Goal: Task Accomplishment & Management: Use online tool/utility

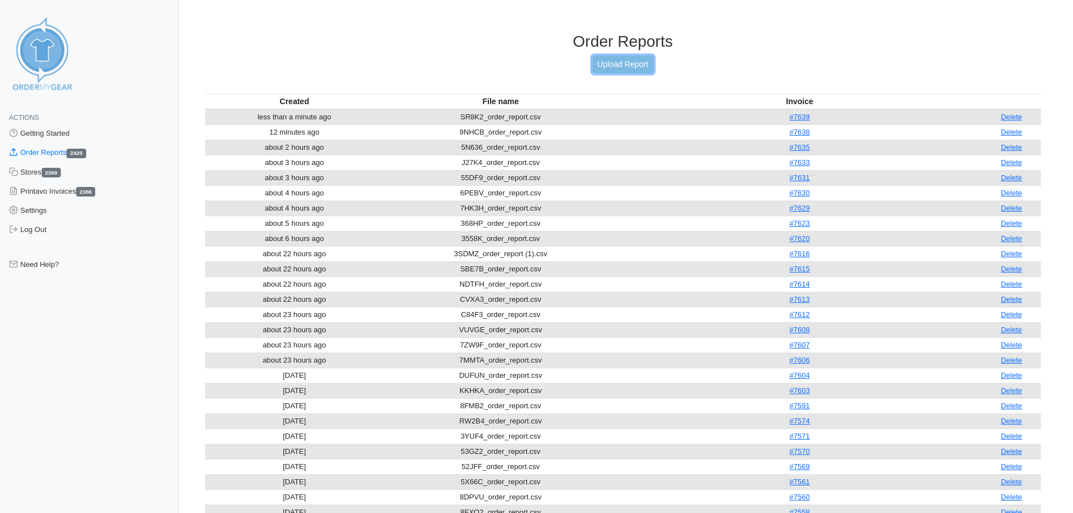
click at [611, 61] on link "Upload Report" at bounding box center [622, 64] width 61 height 17
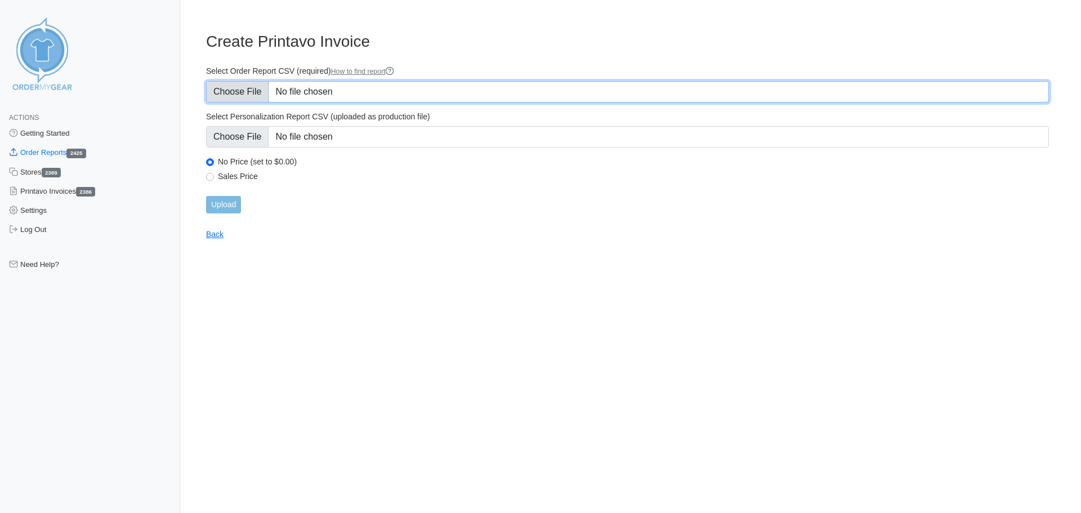
click at [250, 96] on input "Select Order Report CSV (required) How to find report" at bounding box center [627, 91] width 843 height 21
type input "C:\fakepath\QUWA4_order_report.csv"
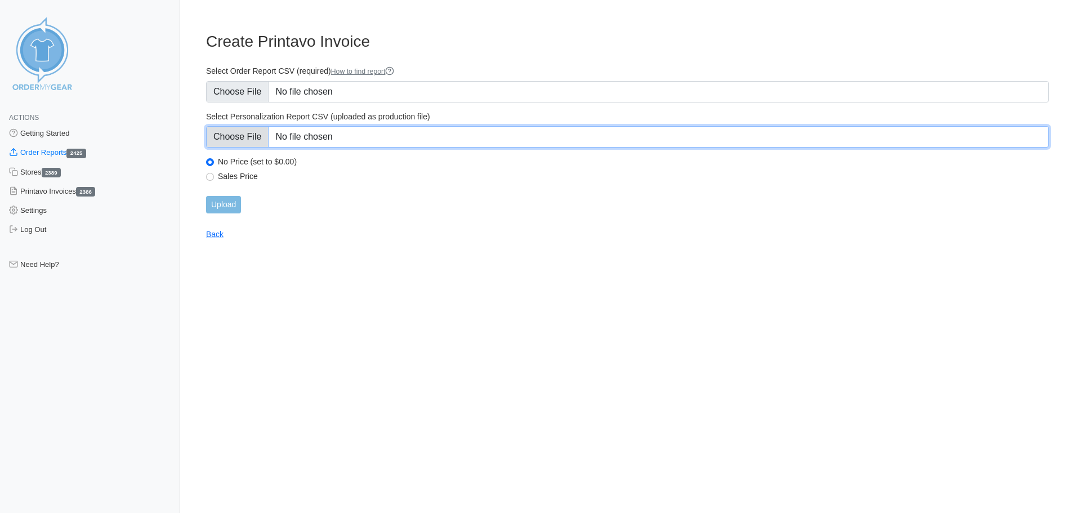
click at [244, 137] on input "Select Personalization Report CSV (uploaded as production file)" at bounding box center [627, 136] width 843 height 21
type input "C:\fakepath\QUWA4_personalization_report.csv"
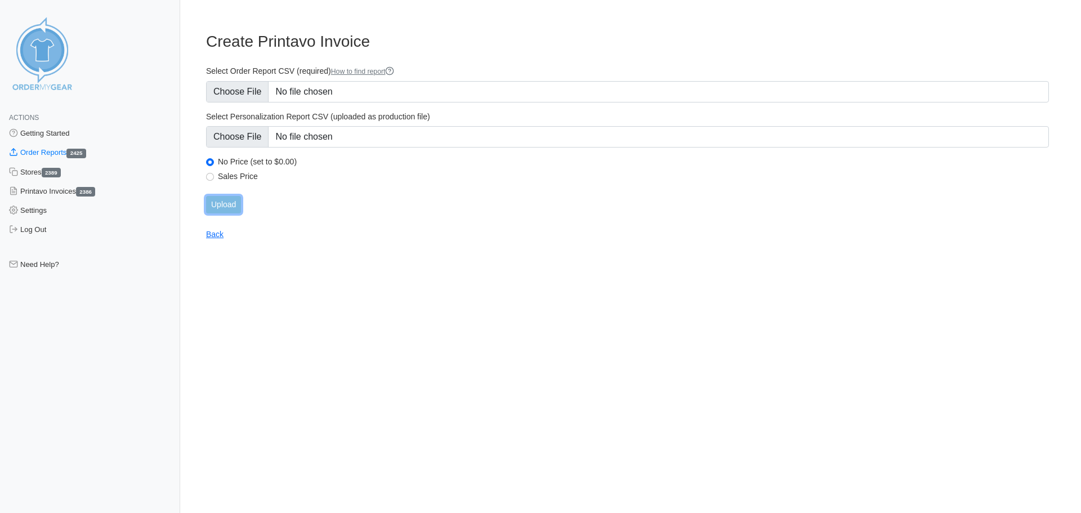
click at [228, 200] on input "Upload" at bounding box center [223, 204] width 35 height 17
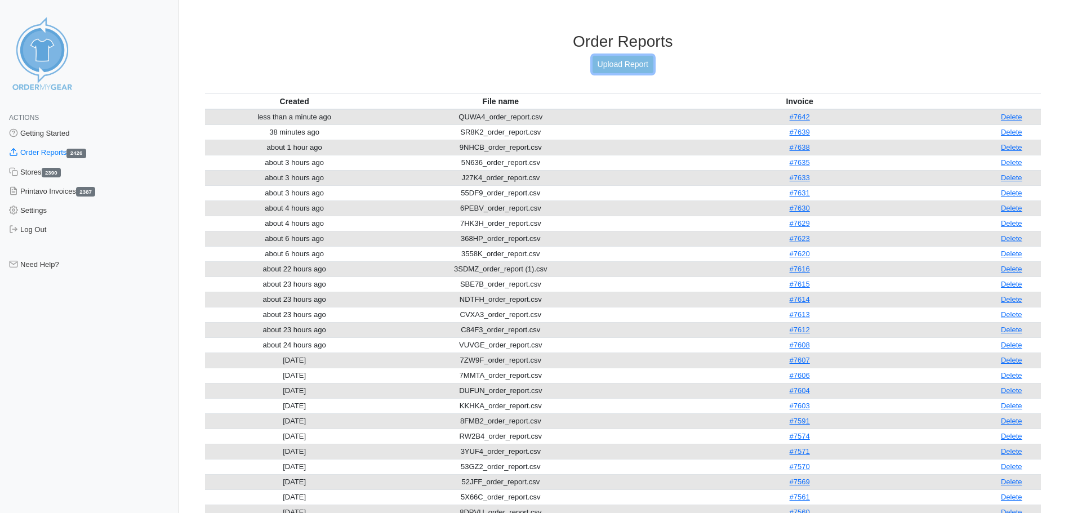
click at [614, 62] on link "Upload Report" at bounding box center [622, 64] width 61 height 17
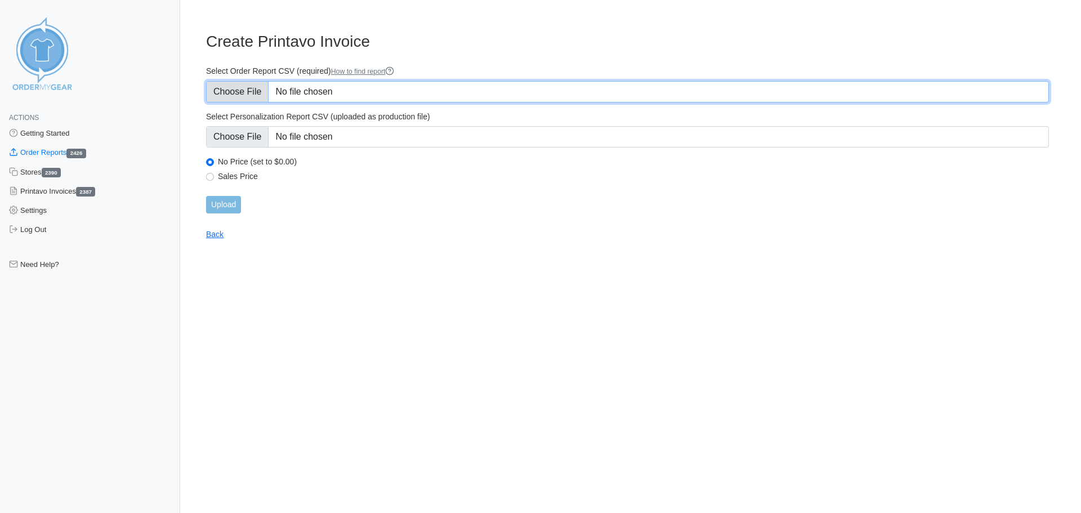
click at [250, 92] on input "Select Order Report CSV (required) How to find report" at bounding box center [627, 91] width 843 height 21
type input "C:\fakepath\368HP_order_report (1).csv"
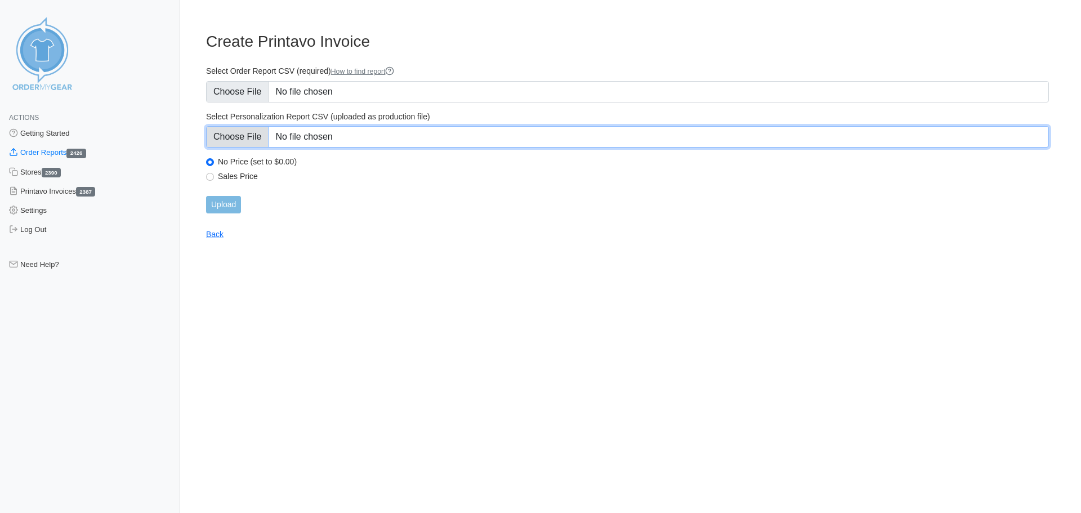
click at [226, 144] on input "Select Personalization Report CSV (uploaded as production file)" at bounding box center [627, 136] width 843 height 21
type input "C:\fakepath\368HP_personalization_report (1).csv"
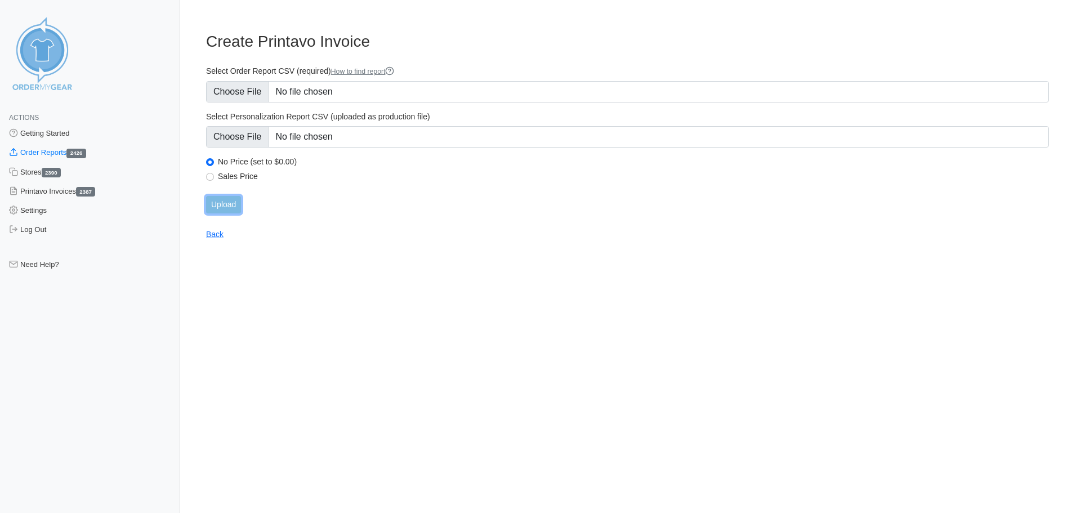
click at [220, 203] on input "Upload" at bounding box center [223, 204] width 35 height 17
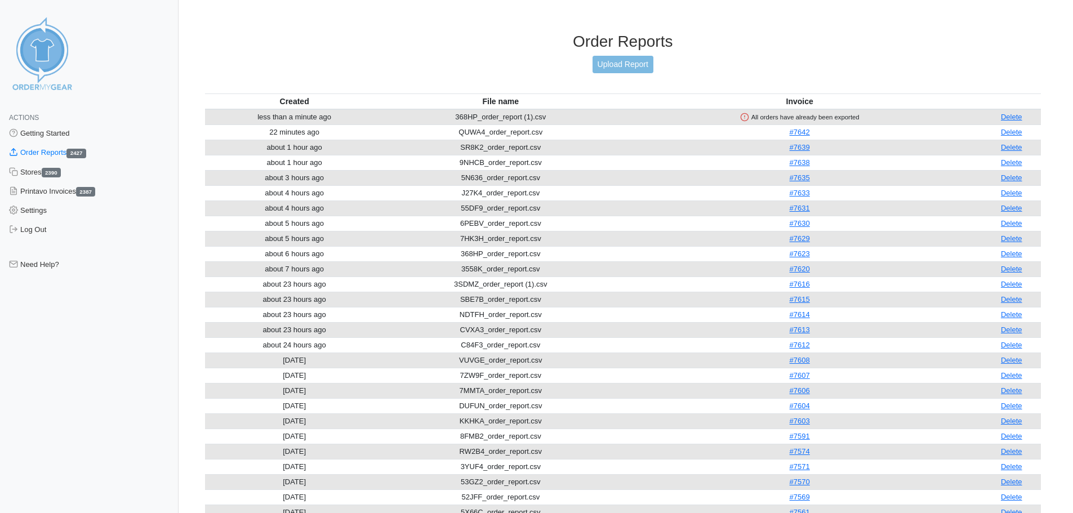
drag, startPoint x: 1013, startPoint y: 118, endPoint x: 600, endPoint y: 78, distance: 414.8
click at [1013, 118] on link "Delete" at bounding box center [1011, 117] width 21 height 8
click at [1011, 117] on link "Delete" at bounding box center [1011, 117] width 21 height 8
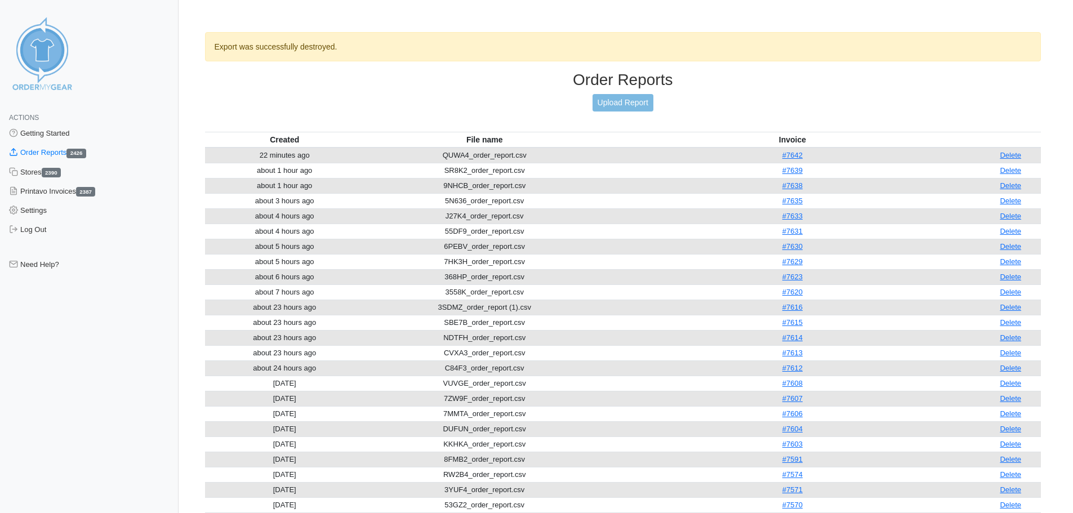
scroll to position [38, 0]
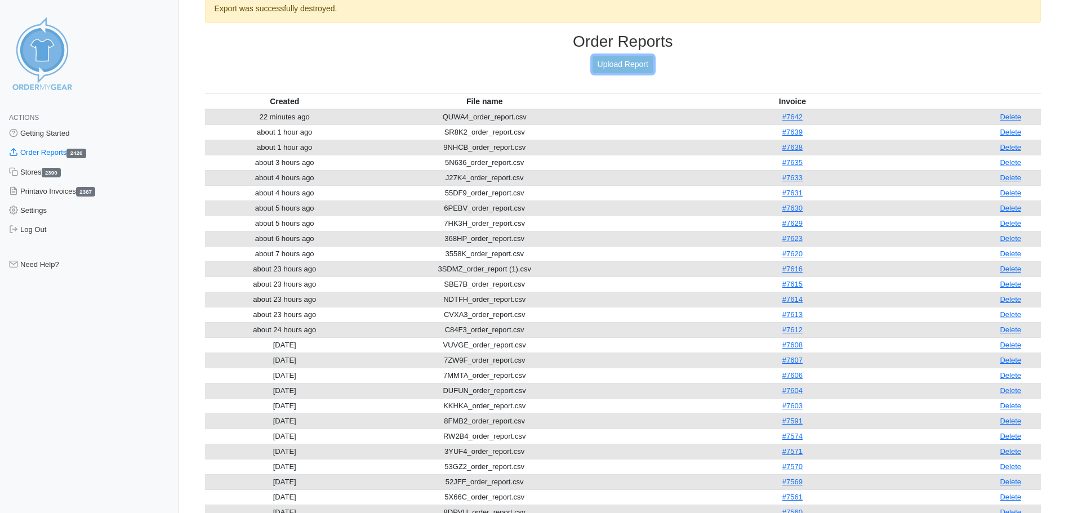
click at [613, 63] on link "Upload Report" at bounding box center [622, 64] width 61 height 17
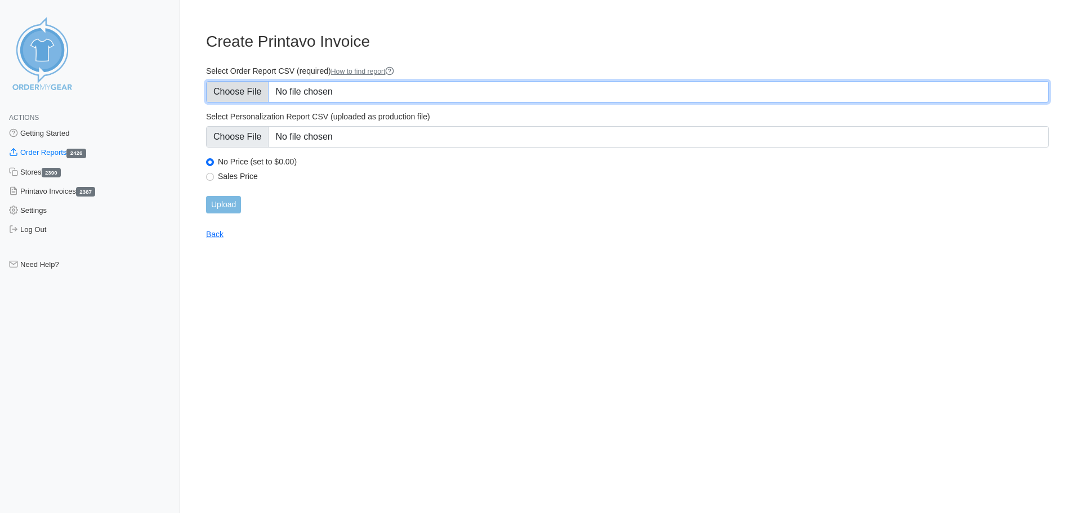
click at [252, 88] on input "Select Order Report CSV (required) How to find report" at bounding box center [627, 91] width 843 height 21
type input "C:\fakepath\368HP_order_report (2).csv"
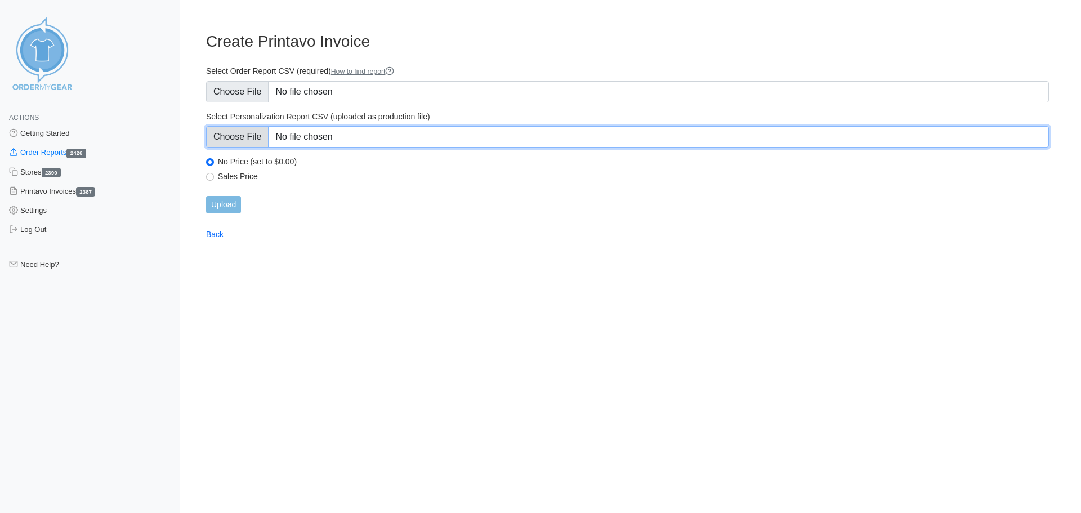
click at [246, 141] on input "Select Personalization Report CSV (uploaded as production file)" at bounding box center [627, 136] width 843 height 21
type input "C:\fakepath\368HP_personalization_report (1).csv"
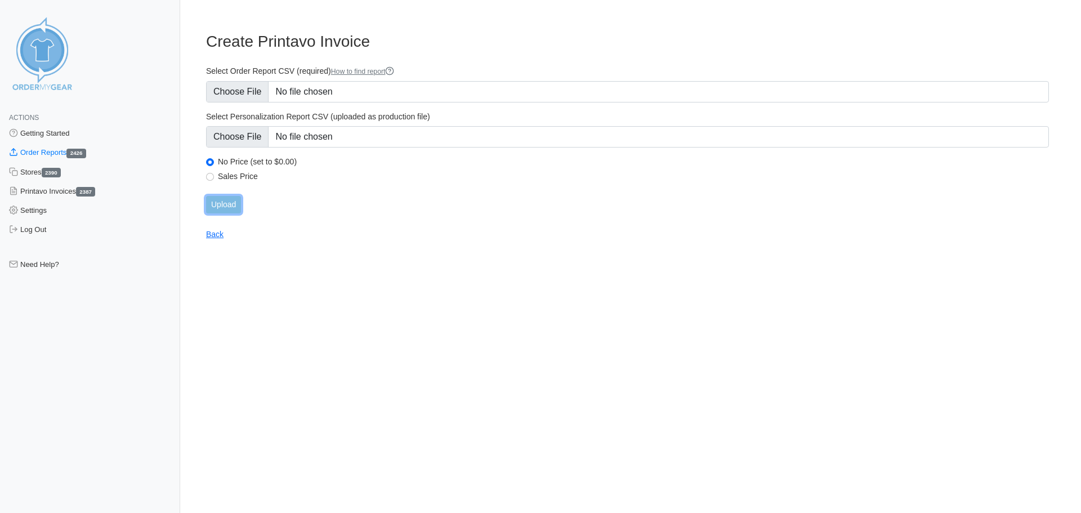
click at [224, 203] on input "Upload" at bounding box center [223, 204] width 35 height 17
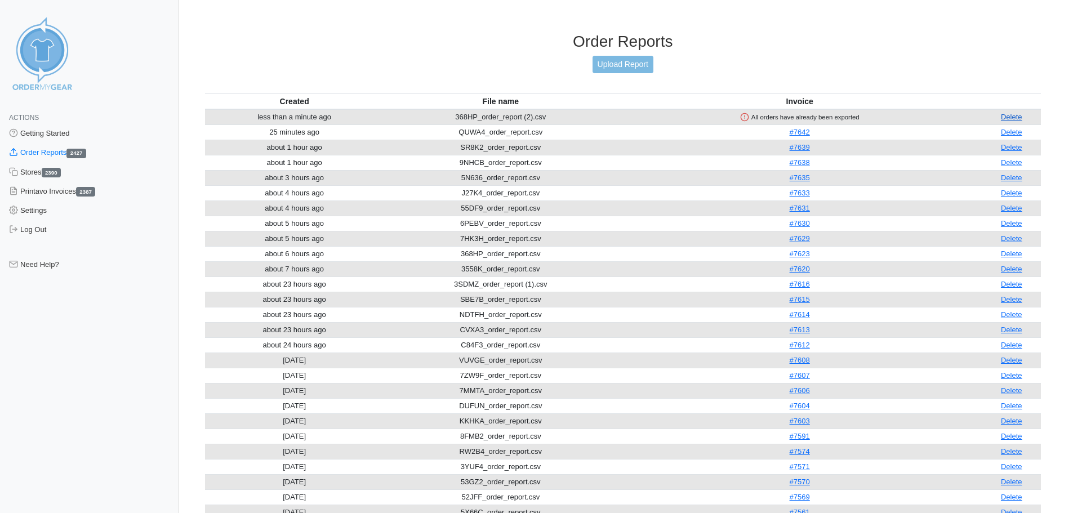
click at [1010, 119] on link "Delete" at bounding box center [1011, 117] width 21 height 8
click at [621, 64] on link "Upload Report" at bounding box center [622, 64] width 61 height 17
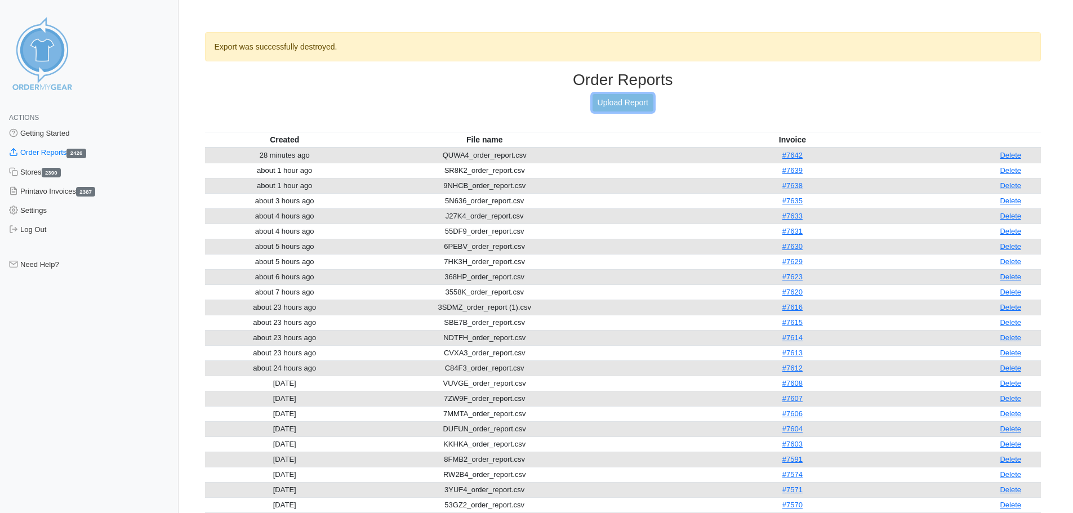
click at [613, 100] on link "Upload Report" at bounding box center [622, 102] width 61 height 17
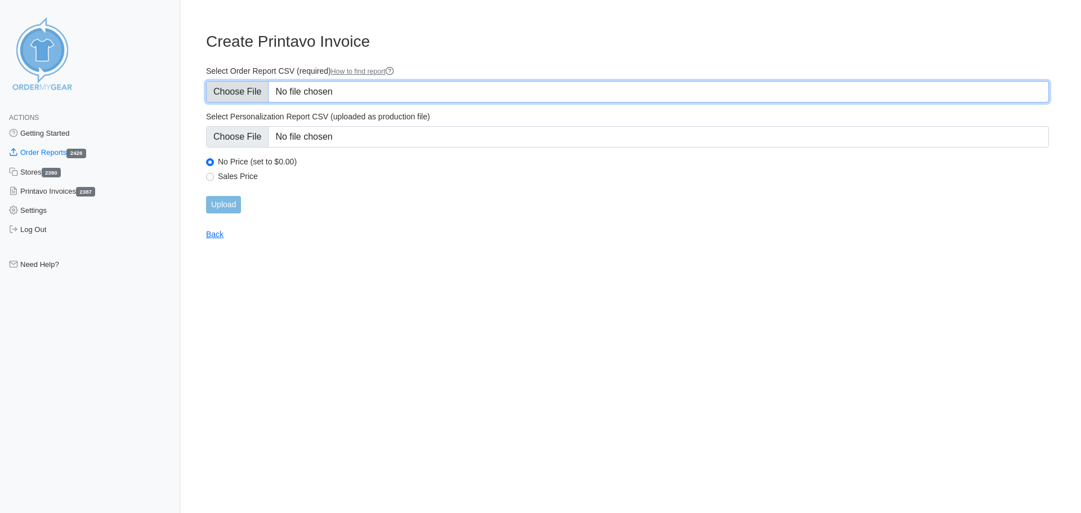
click at [249, 93] on input "Select Order Report CSV (required) How to find report" at bounding box center [627, 91] width 843 height 21
type input "C:\fakepath\GPFWR_order_report.csv"
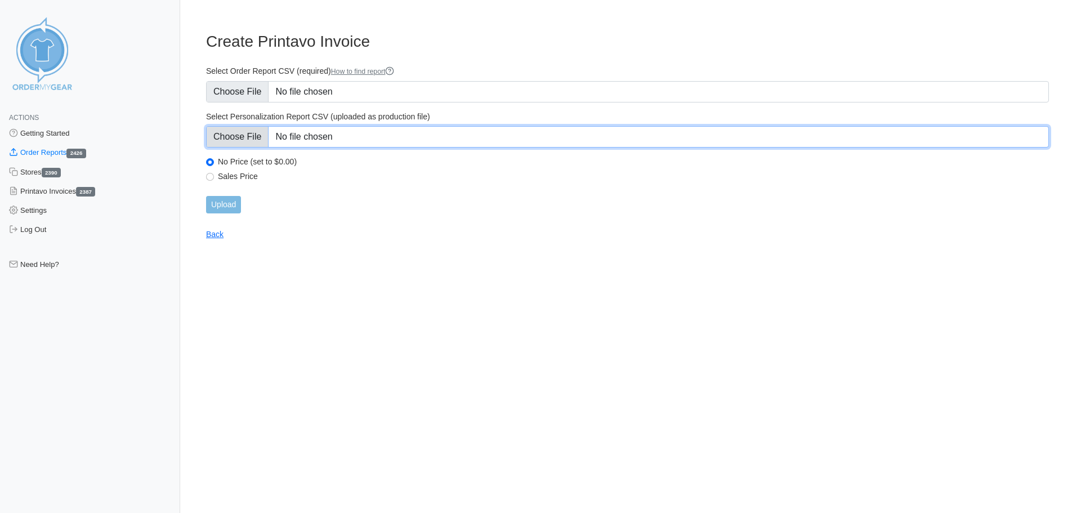
click at [240, 139] on input "Select Personalization Report CSV (uploaded as production file)" at bounding box center [627, 136] width 843 height 21
type input "C:\fakepath\GPFWR_personalization_report.csv"
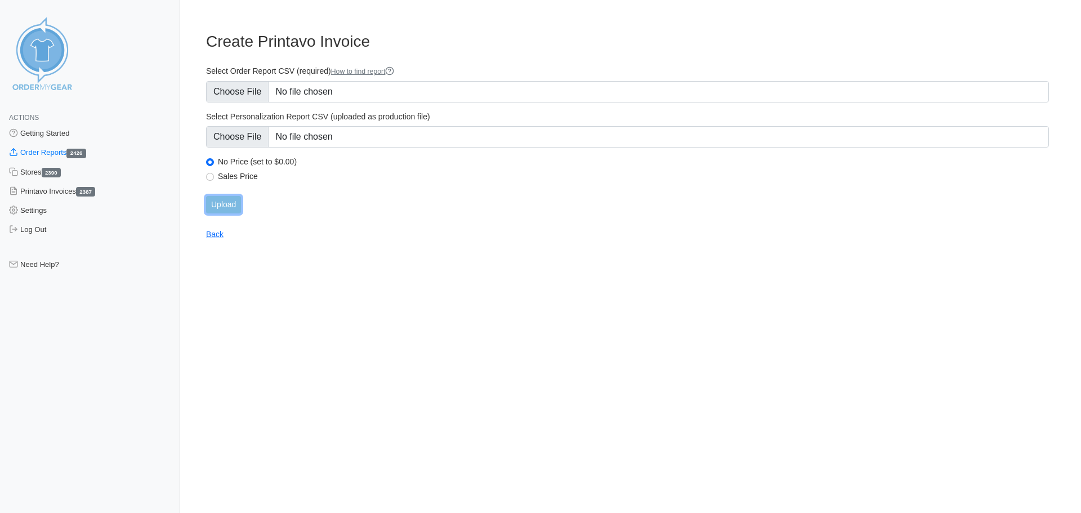
click at [224, 203] on input "Upload" at bounding box center [223, 204] width 35 height 17
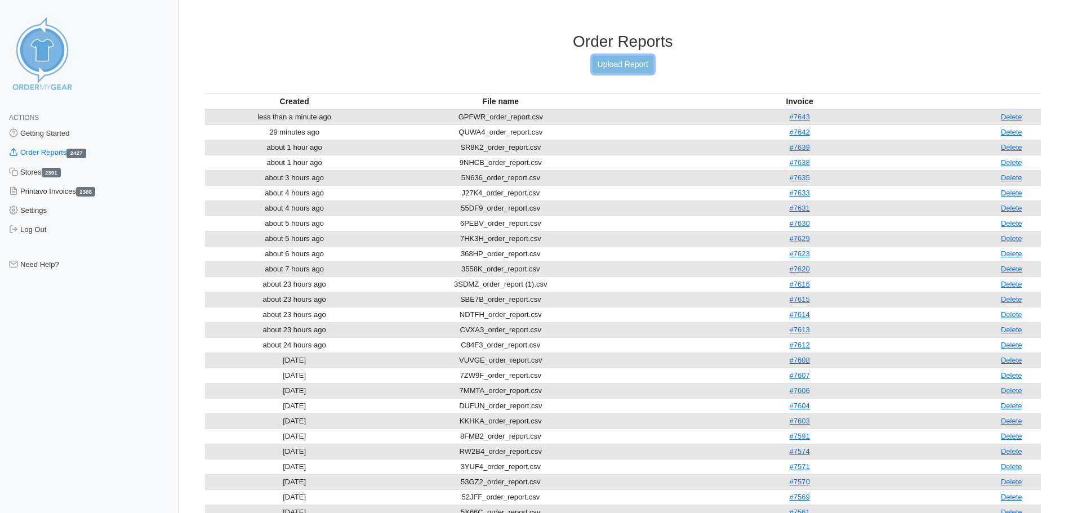
click at [634, 63] on link "Upload Report" at bounding box center [622, 64] width 61 height 17
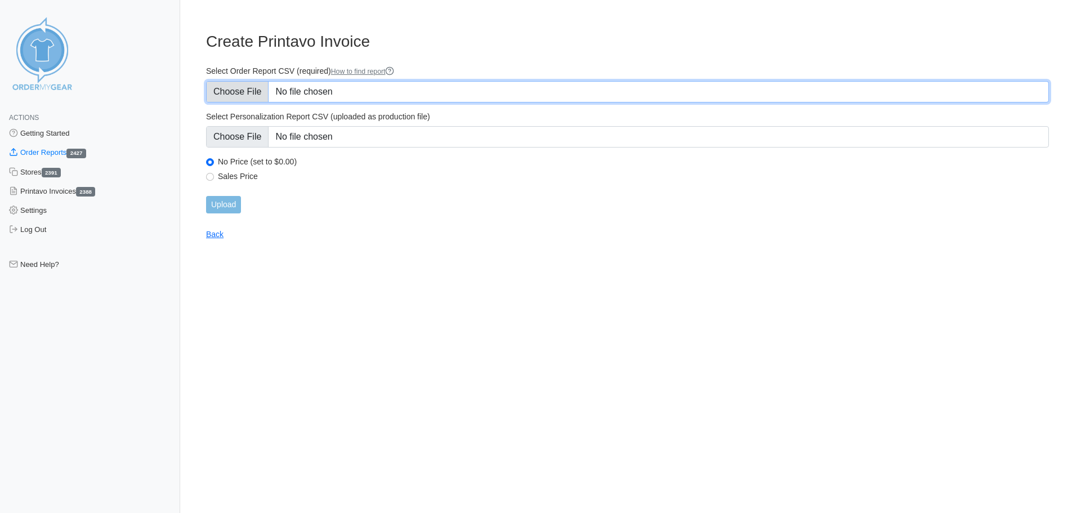
click at [234, 90] on input "Select Order Report CSV (required) How to find report" at bounding box center [627, 91] width 843 height 21
type input "C:\fakepath\GXPKX_order_report.csv"
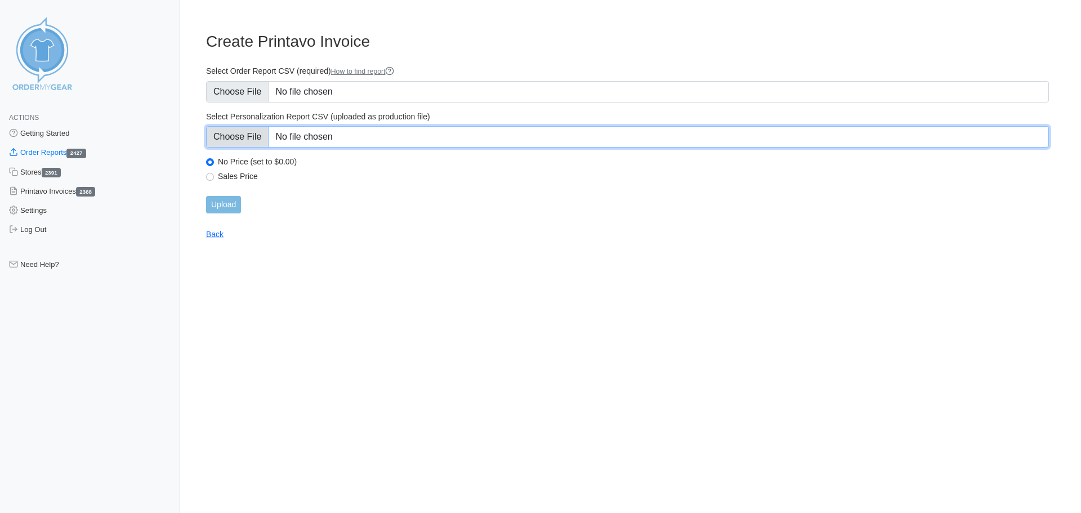
click at [228, 133] on input "Select Personalization Report CSV (uploaded as production file)" at bounding box center [627, 136] width 843 height 21
type input "C:\fakepath\GXPKX_personalization_report.csv"
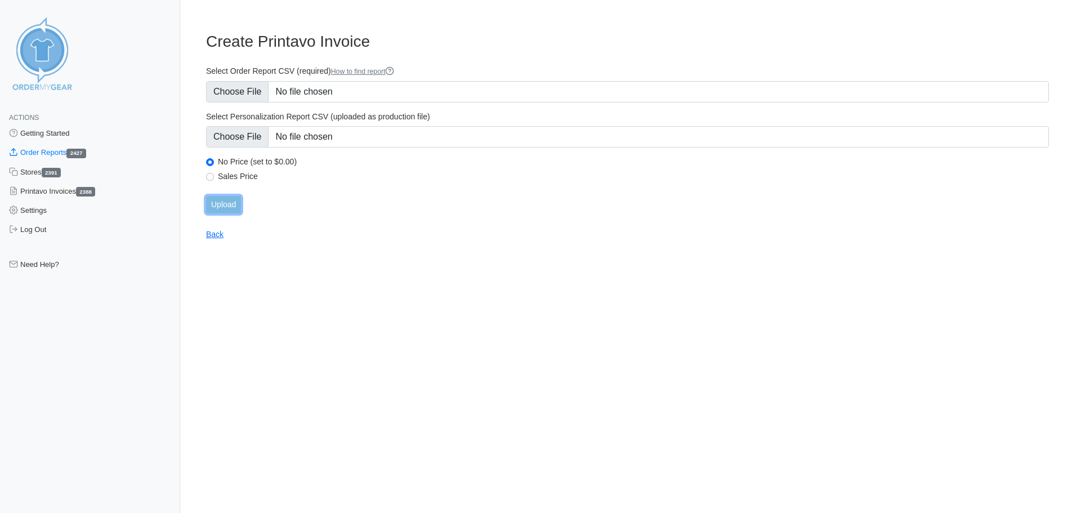
click at [222, 208] on input "Upload" at bounding box center [223, 204] width 35 height 17
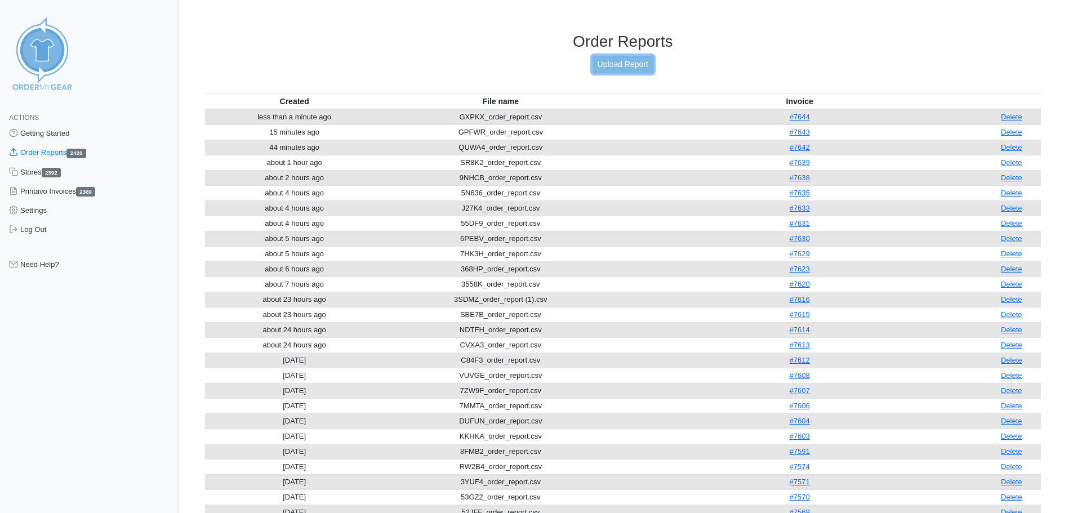
click at [627, 71] on link "Upload Report" at bounding box center [622, 64] width 61 height 17
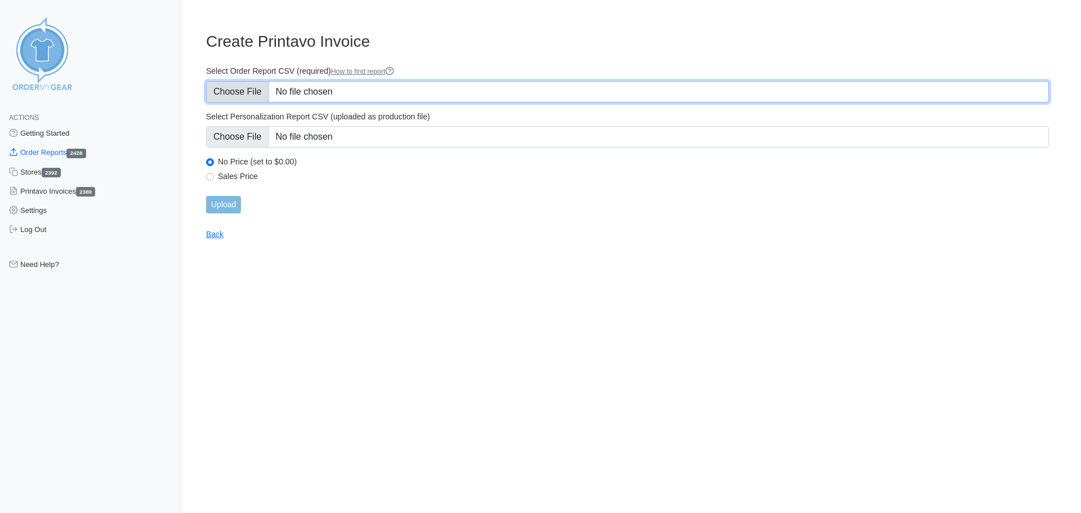
click at [242, 96] on input "Select Order Report CSV (required) How to find report" at bounding box center [627, 91] width 843 height 21
type input "C:\fakepath\DF3QA_order_report.csv"
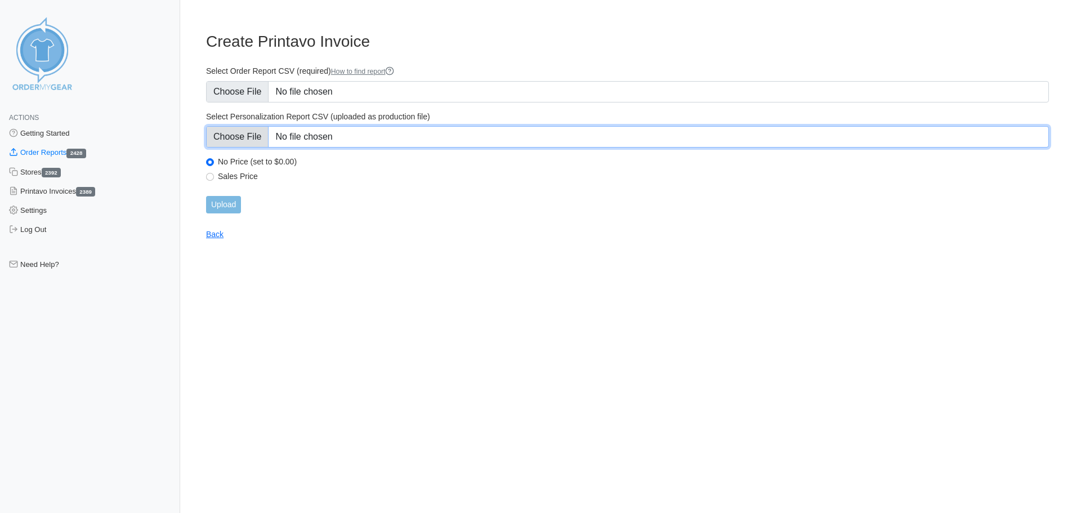
click at [238, 139] on input "Select Personalization Report CSV (uploaded as production file)" at bounding box center [627, 136] width 843 height 21
type input "C:\fakepath\DF3QA_personalization_report.csv"
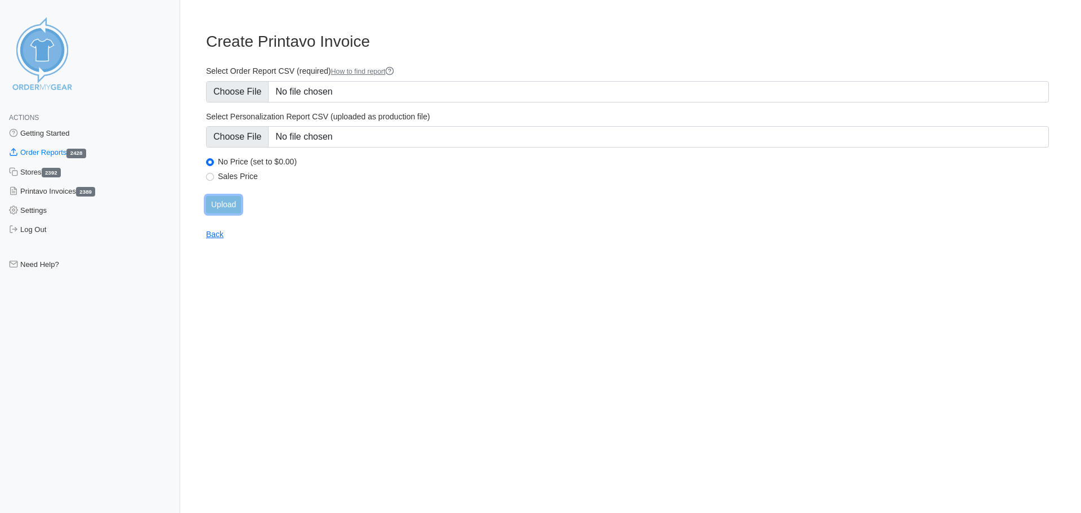
click at [217, 209] on input "Upload" at bounding box center [223, 204] width 35 height 17
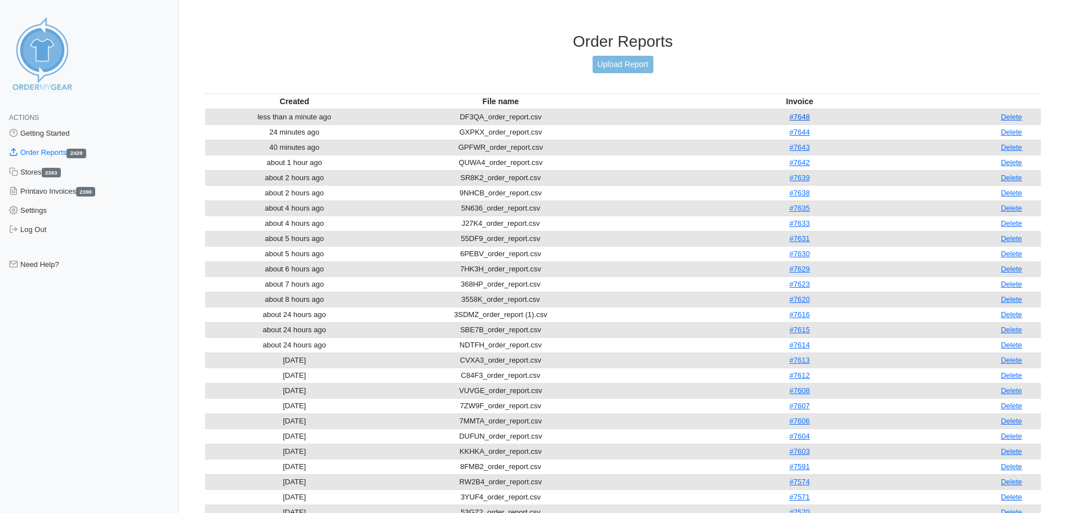
click at [798, 121] on link "#7648" at bounding box center [800, 117] width 20 height 8
click at [610, 63] on link "Upload Report" at bounding box center [622, 64] width 61 height 17
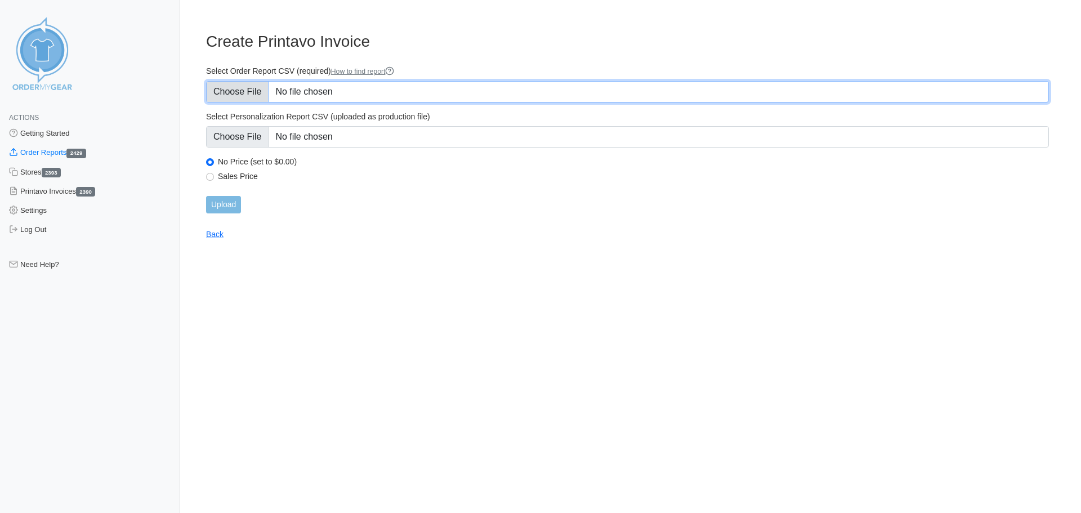
click at [249, 95] on input "Select Order Report CSV (required) How to find report" at bounding box center [627, 91] width 843 height 21
type input "C:\fakepath\TB7KE_order_report (1).csv"
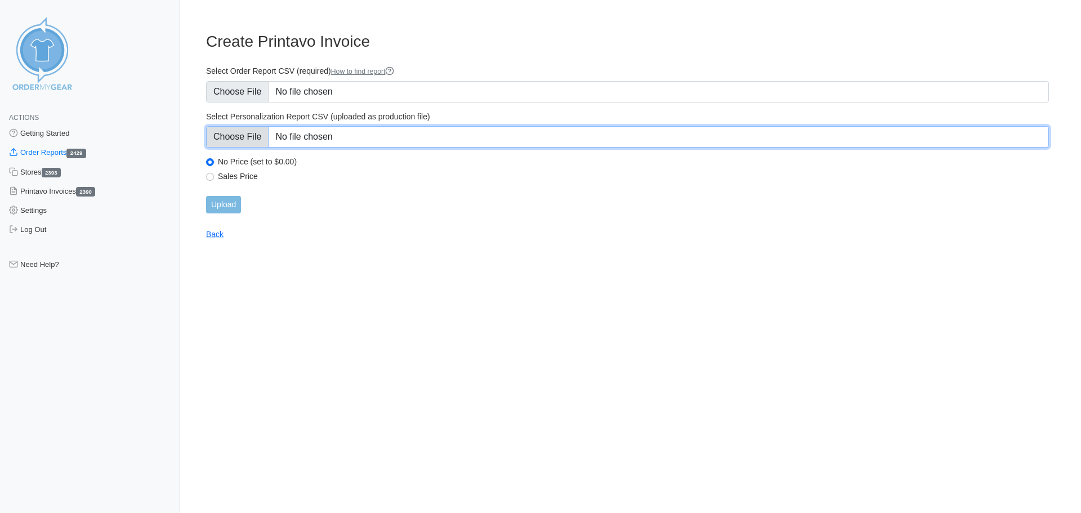
click at [246, 131] on input "Select Personalization Report CSV (uploaded as production file)" at bounding box center [627, 136] width 843 height 21
type input "C:\fakepath\TB7KE_personalization_report.csv"
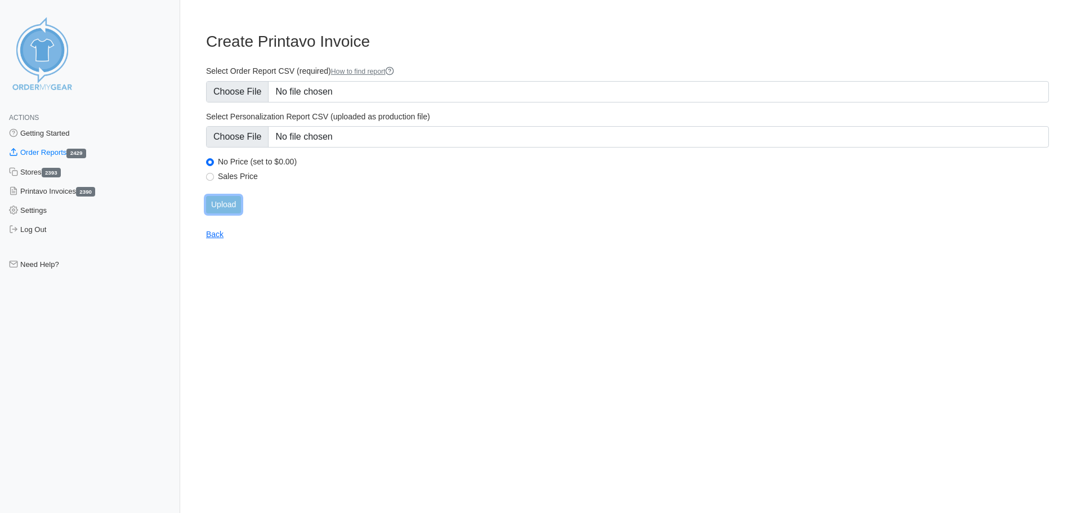
click at [225, 201] on input "Upload" at bounding box center [223, 204] width 35 height 17
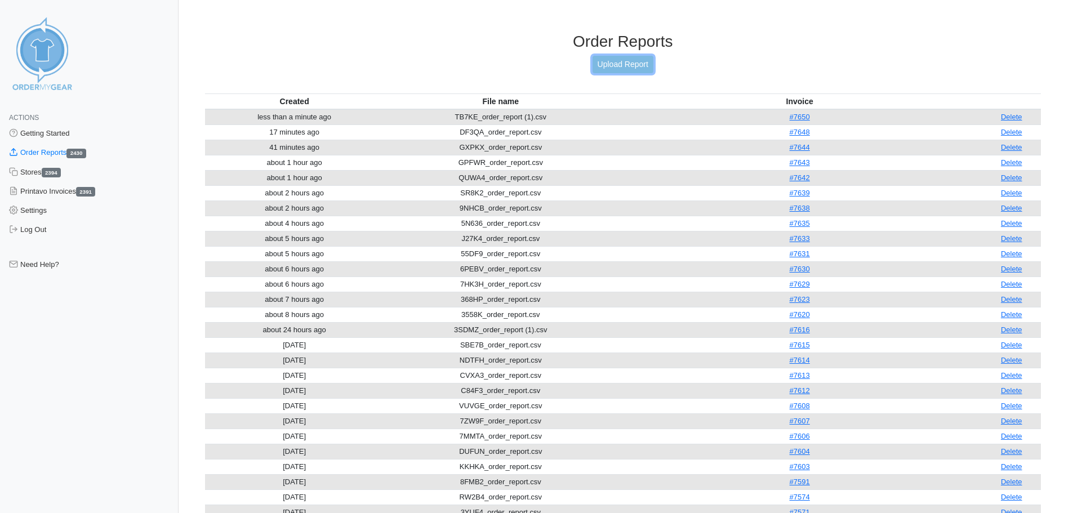
click at [602, 65] on link "Upload Report" at bounding box center [622, 64] width 61 height 17
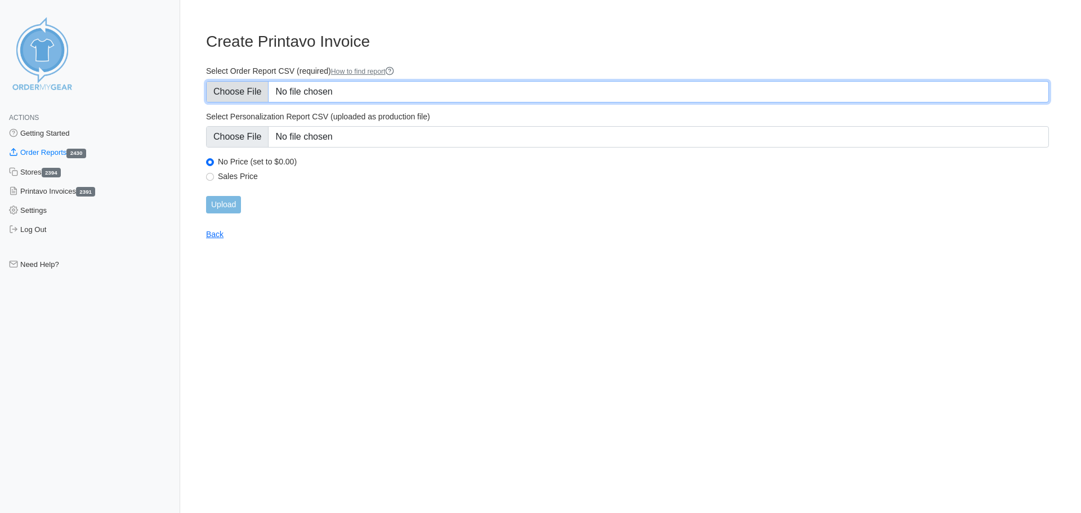
click at [245, 90] on input "Select Order Report CSV (required) How to find report" at bounding box center [627, 91] width 843 height 21
type input "C:\fakepath\JSYJJ_order_report.csv"
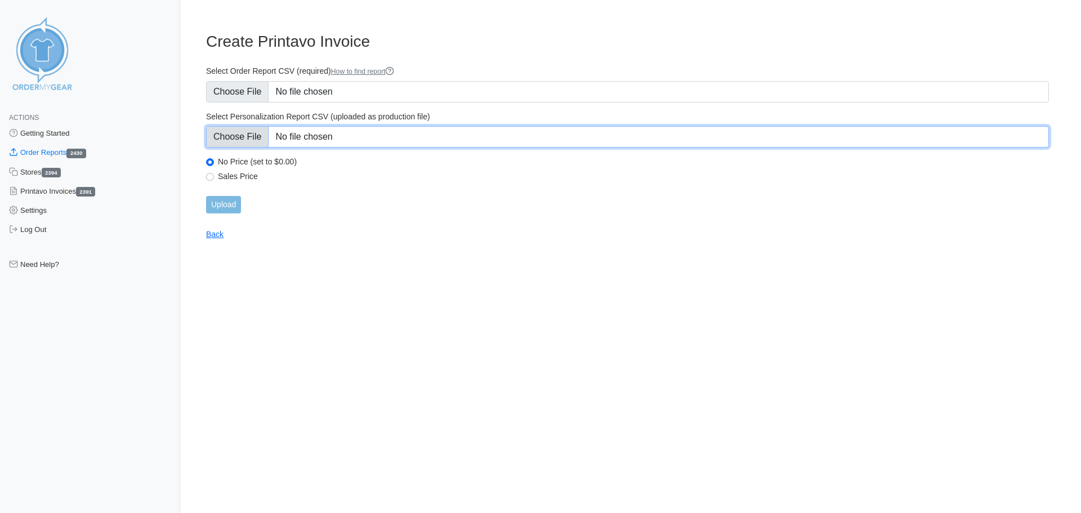
click at [256, 142] on input "Select Personalization Report CSV (uploaded as production file)" at bounding box center [627, 136] width 843 height 21
type input "C:\fakepath\JSYJJ_personalization_report.csv"
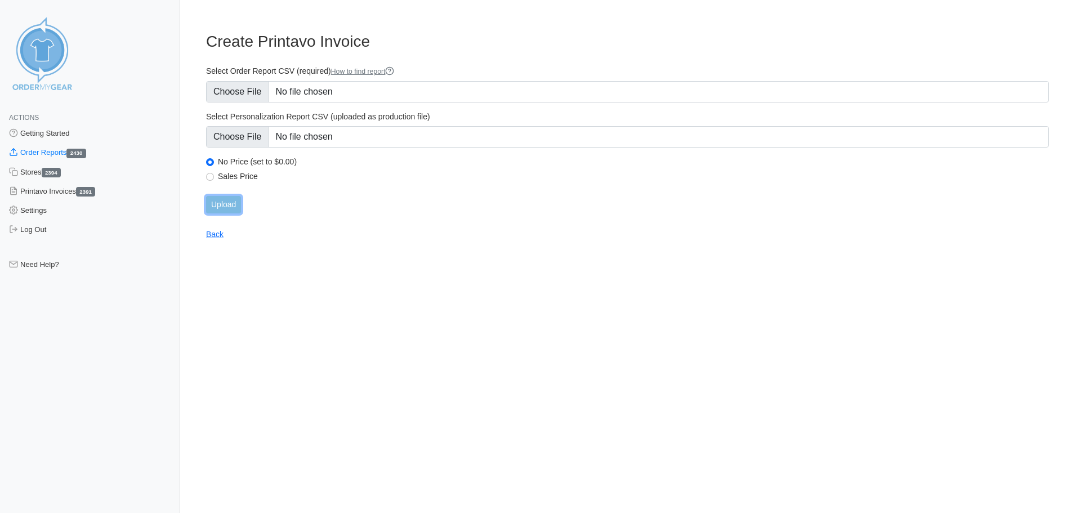
click at [227, 203] on input "Upload" at bounding box center [223, 204] width 35 height 17
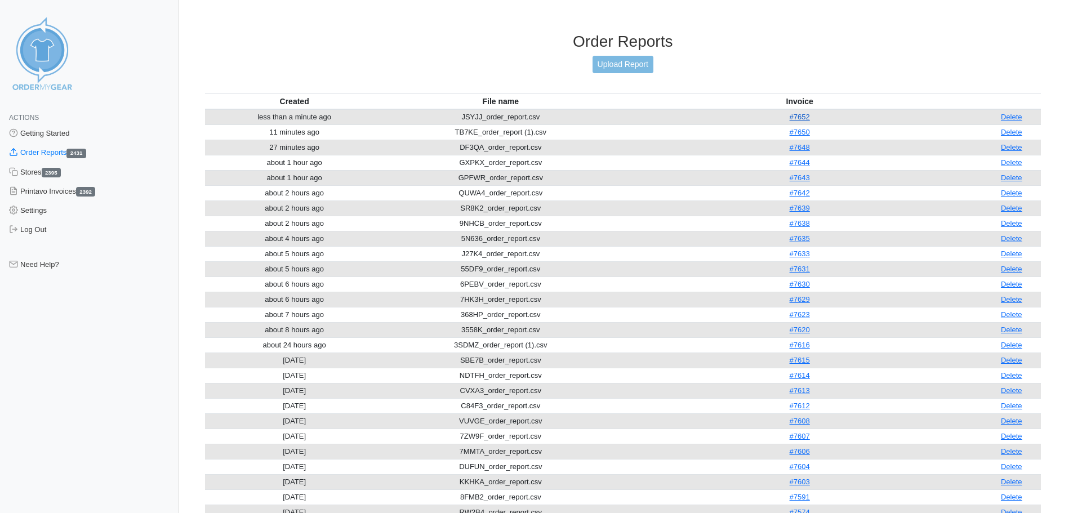
click at [799, 117] on link "#7652" at bounding box center [800, 117] width 20 height 8
click at [620, 69] on link "Upload Report" at bounding box center [622, 64] width 61 height 17
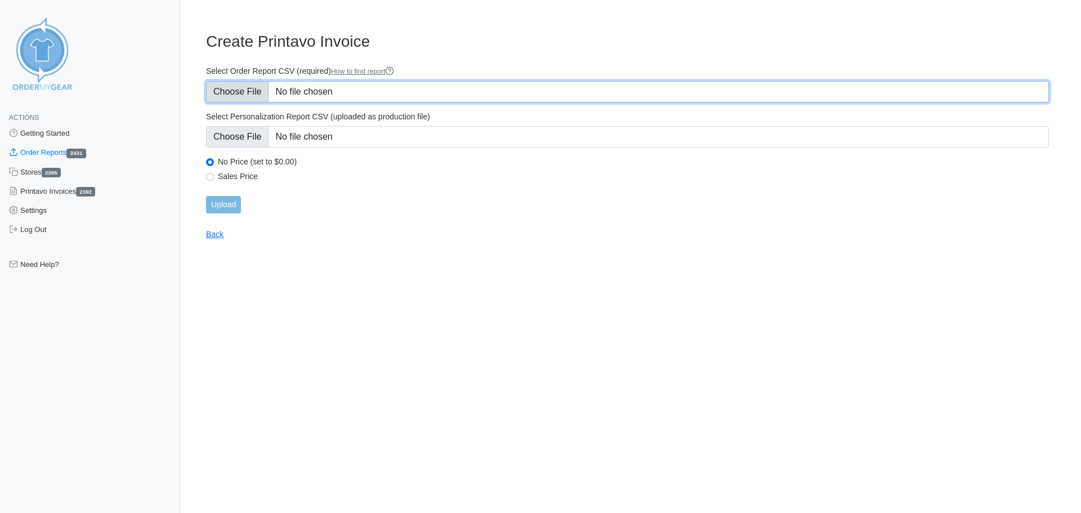
click at [237, 89] on input "Select Order Report CSV (required) How to find report" at bounding box center [627, 91] width 843 height 21
type input "C:\fakepath\2PKDT_order_report.csv"
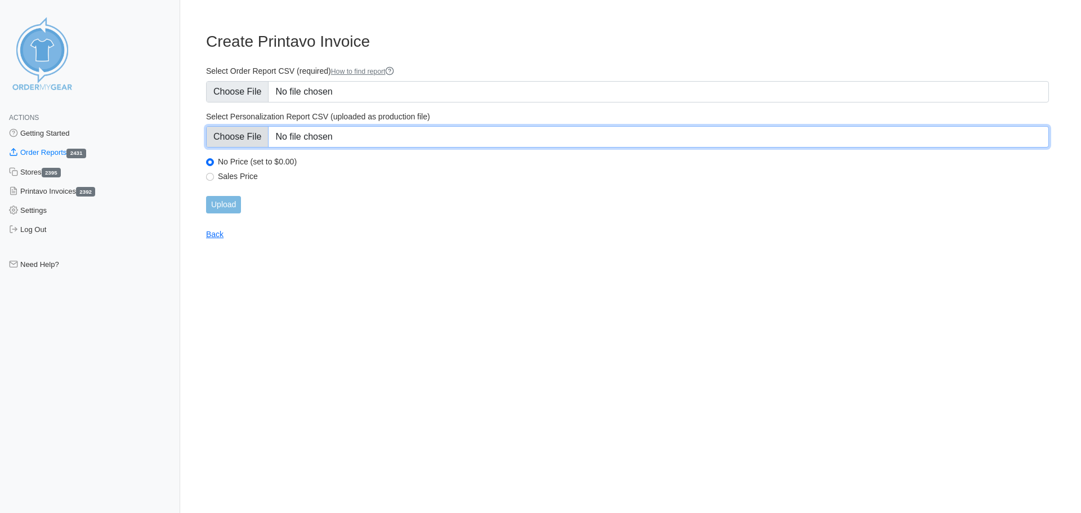
click at [244, 139] on input "Select Personalization Report CSV (uploaded as production file)" at bounding box center [627, 136] width 843 height 21
type input "C:\fakepath\2PKDT_personalization_report.csv"
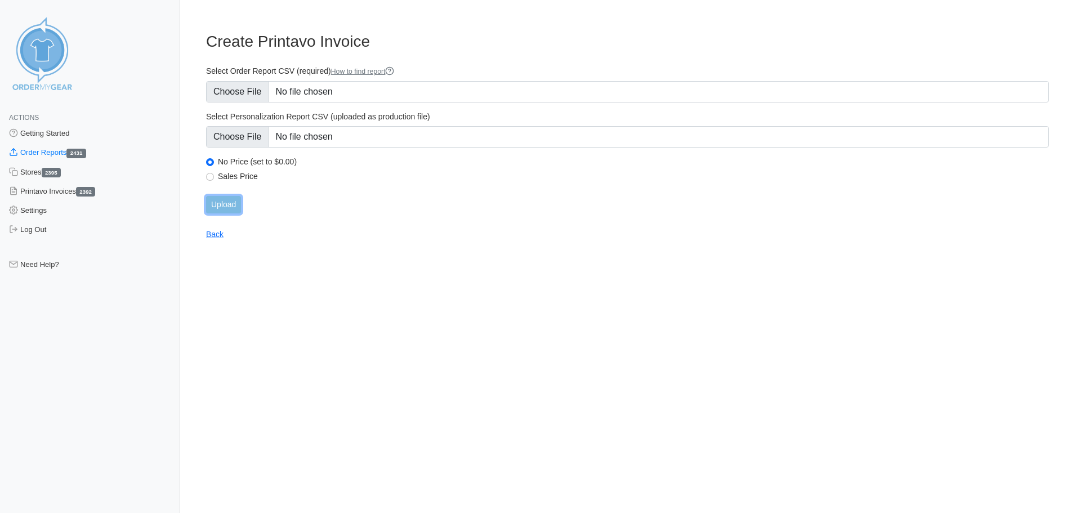
click at [220, 203] on input "Upload" at bounding box center [223, 204] width 35 height 17
